Goal: Information Seeking & Learning: Learn about a topic

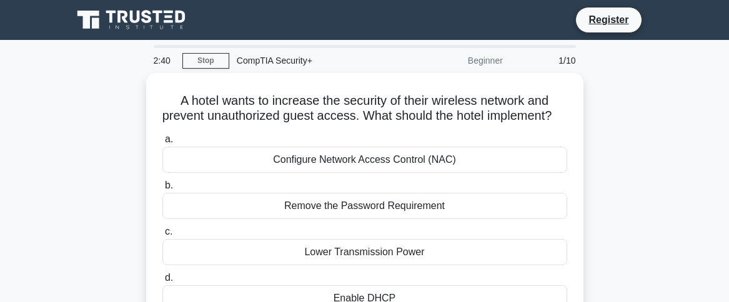
scroll to position [62, 0]
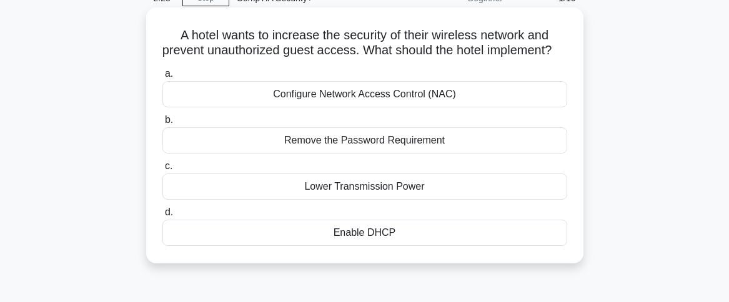
click at [291, 107] on div "Configure Network Access Control (NAC)" at bounding box center [364, 94] width 405 height 26
click at [162, 78] on input "a. Configure Network Access Control (NAC)" at bounding box center [162, 74] width 0 height 8
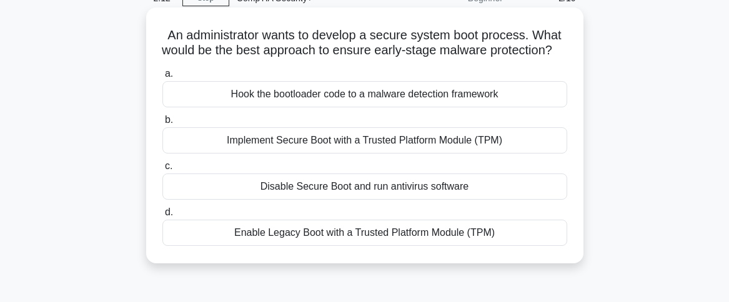
click at [214, 154] on div "Implement Secure Boot with a Trusted Platform Module (TPM)" at bounding box center [364, 140] width 405 height 26
click at [162, 124] on input "b. Implement Secure Boot with a Trusted Platform Module (TPM)" at bounding box center [162, 120] width 0 height 8
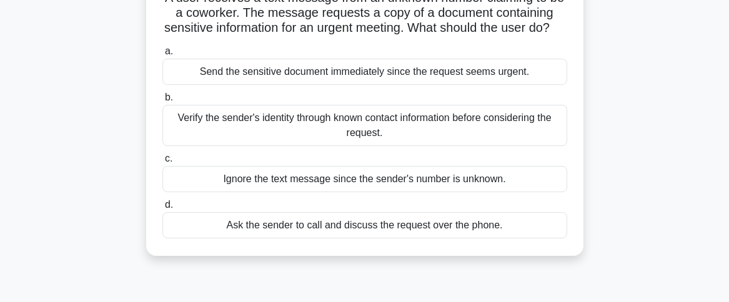
scroll to position [125, 0]
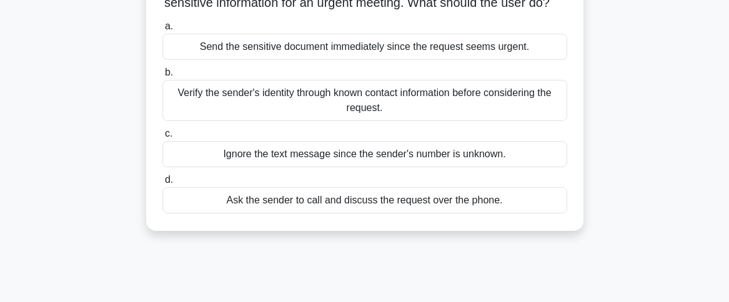
click at [244, 167] on div "Ignore the text message since the sender's number is unknown." at bounding box center [364, 154] width 405 height 26
click at [162, 138] on input "c. Ignore the text message since the sender's number is unknown." at bounding box center [162, 134] width 0 height 8
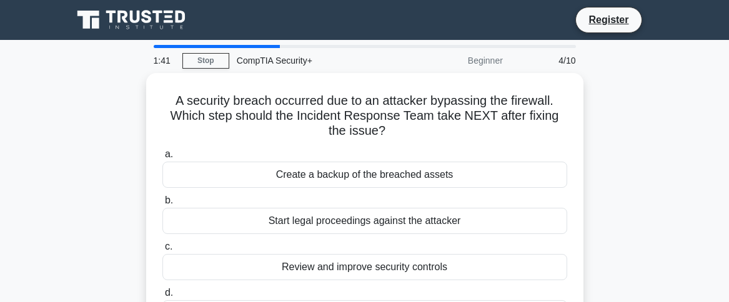
scroll to position [62, 0]
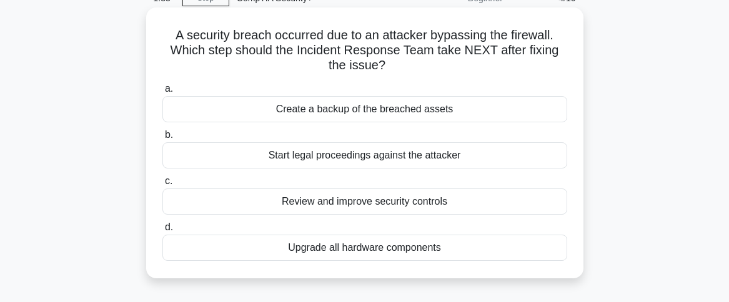
click at [283, 208] on div "Review and improve security controls" at bounding box center [364, 202] width 405 height 26
click at [162, 185] on input "c. Review and improve security controls" at bounding box center [162, 181] width 0 height 8
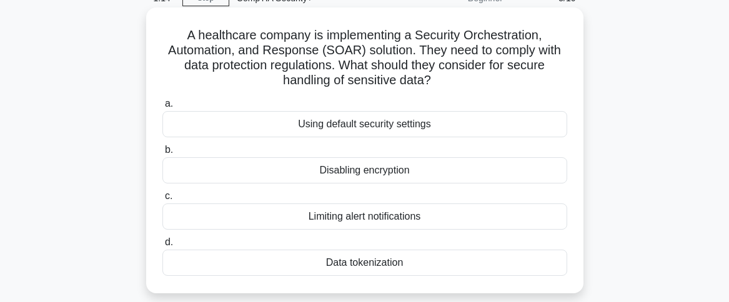
click at [212, 262] on div "Data tokenization" at bounding box center [364, 263] width 405 height 26
click at [162, 247] on input "d. Data tokenization" at bounding box center [162, 243] width 0 height 8
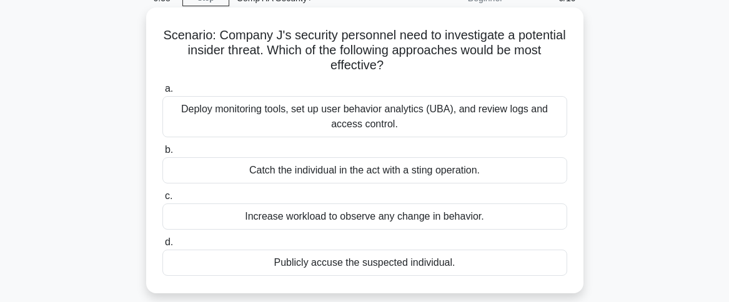
click at [257, 119] on div "Deploy monitoring tools, set up user behavior analytics (UBA), and review logs …" at bounding box center [364, 116] width 405 height 41
click at [162, 93] on input "a. Deploy monitoring tools, set up user behavior analytics (UBA), and review lo…" at bounding box center [162, 89] width 0 height 8
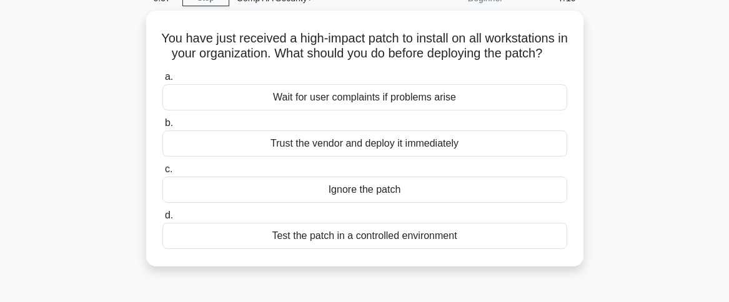
scroll to position [0, 0]
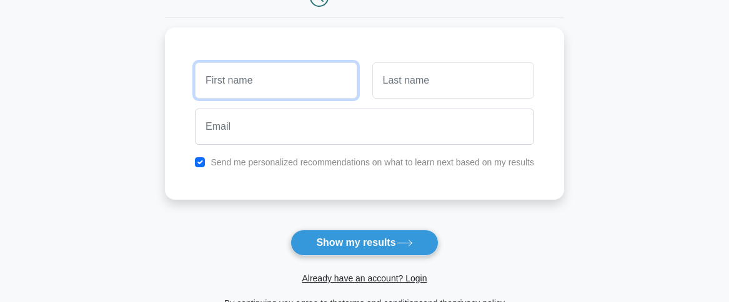
scroll to position [125, 0]
